Goal: Transaction & Acquisition: Subscribe to service/newsletter

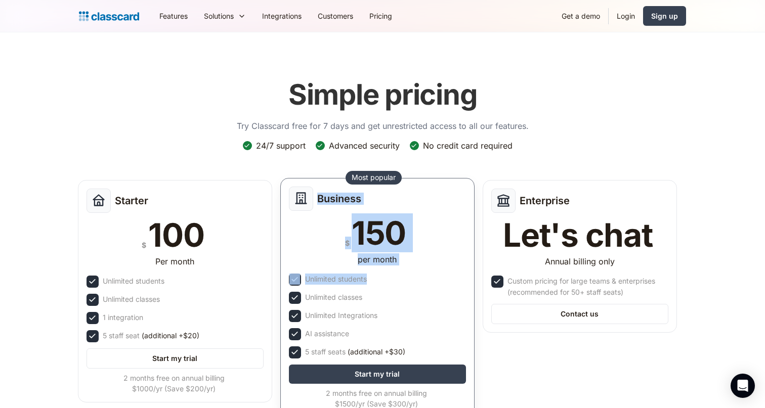
drag, startPoint x: 318, startPoint y: 199, endPoint x: 407, endPoint y: 277, distance: 118.3
click at [407, 277] on div "Business $ 150 per month Unlimited students Unlimited classes Unlimited Integra…" at bounding box center [377, 298] width 194 height 240
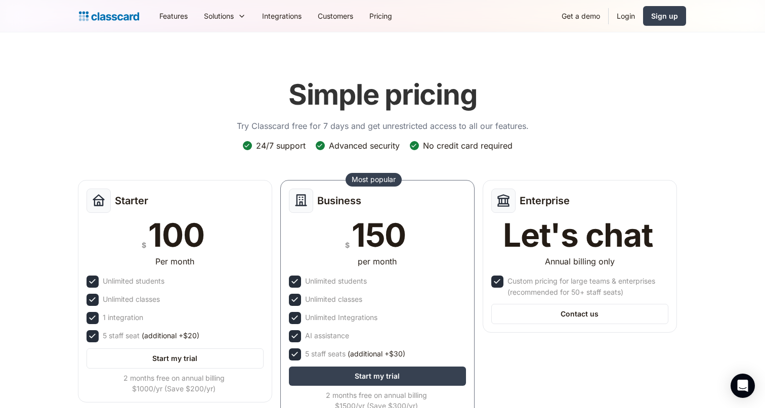
click at [544, 118] on div "Simple pricing Try Classcard free for 7 days and get unrestricted access to all…" at bounding box center [382, 249] width 607 height 362
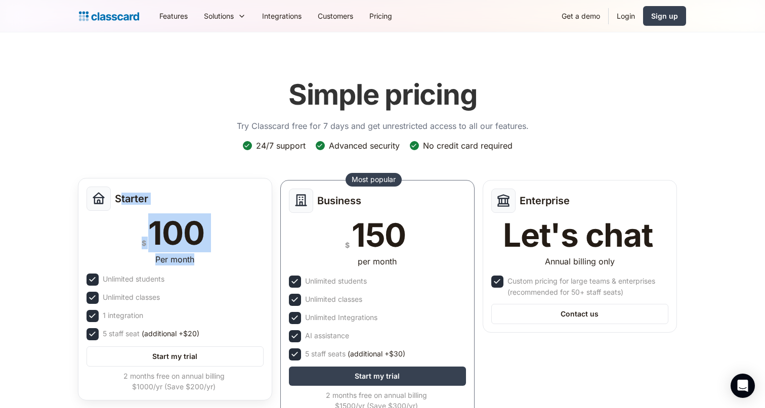
drag, startPoint x: 118, startPoint y: 198, endPoint x: 197, endPoint y: 262, distance: 101.5
click at [197, 263] on div "Starter $ 100 Per month Unlimited students Unlimited classes 1 integration 5 st…" at bounding box center [175, 289] width 194 height 223
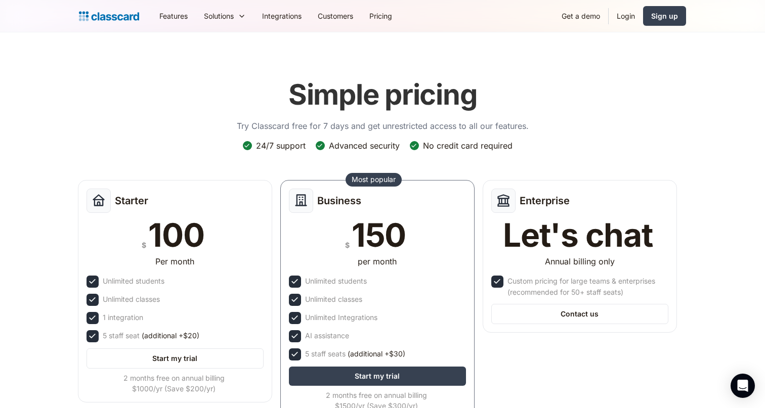
click at [192, 121] on div "Simple pricing Try Classcard free for 7 days and get unrestricted access to all…" at bounding box center [382, 249] width 607 height 362
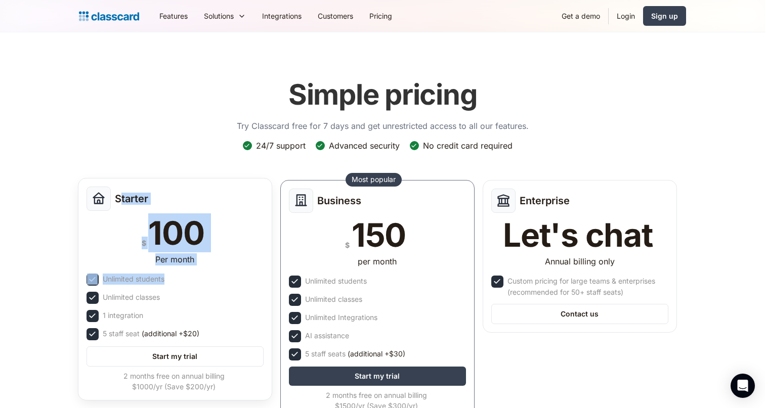
drag, startPoint x: 120, startPoint y: 197, endPoint x: 205, endPoint y: 273, distance: 114.3
click at [205, 273] on div "Starter $ 100 Per month Unlimited students Unlimited classes 1 integration 5 st…" at bounding box center [175, 289] width 194 height 223
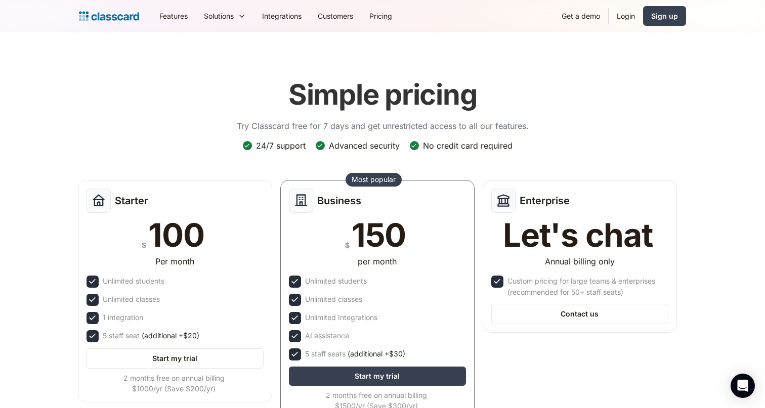
click at [189, 107] on div "Simple pricing Try Classcard free for 7 days and get unrestricted access to all…" at bounding box center [382, 249] width 607 height 362
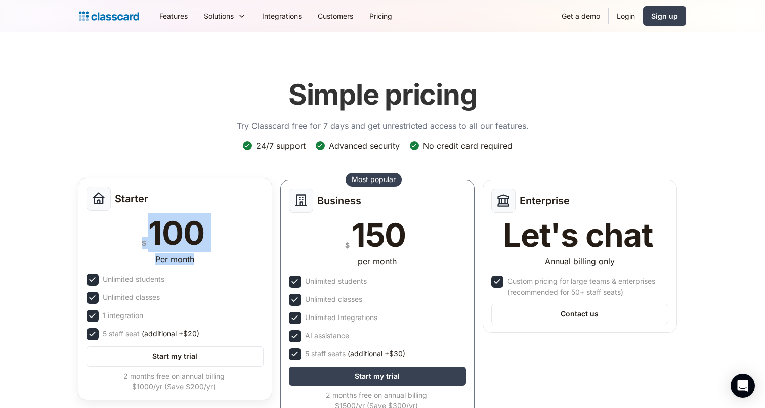
drag, startPoint x: 124, startPoint y: 205, endPoint x: 201, endPoint y: 271, distance: 100.5
click at [201, 271] on div "Starter $ 100 Per month Unlimited students Unlimited classes 1 integration 5 st…" at bounding box center [175, 289] width 194 height 223
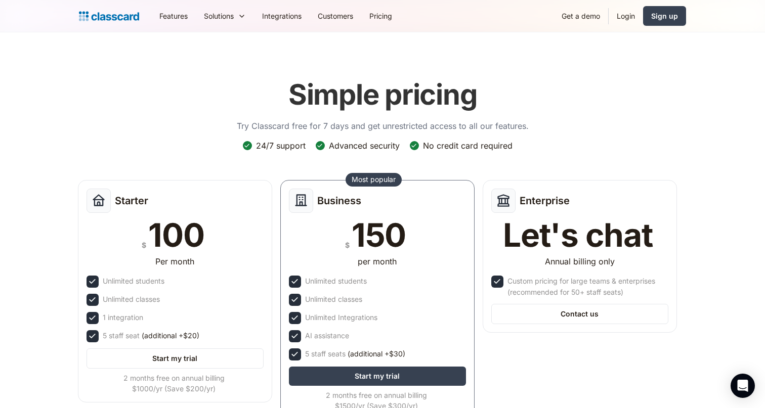
click at [211, 144] on div "Simple pricing Try Classcard free for 7 days and get unrestricted access to all…" at bounding box center [382, 249] width 607 height 362
